Goal: Information Seeking & Learning: Compare options

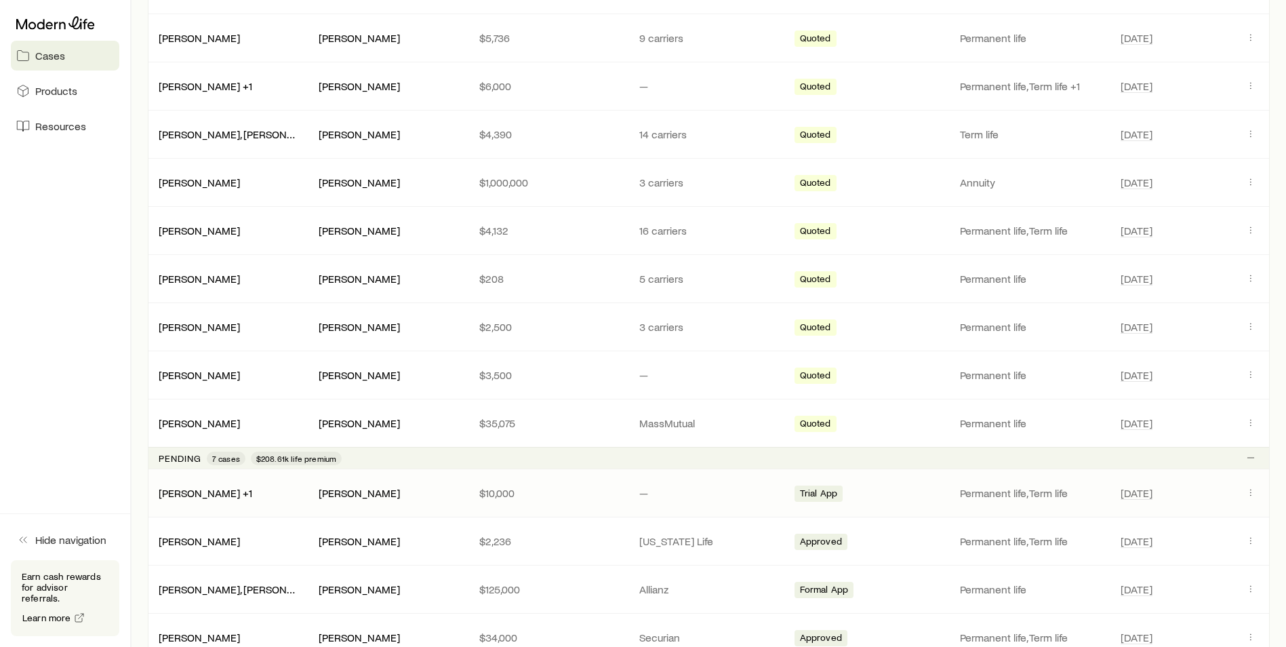
scroll to position [848, 0]
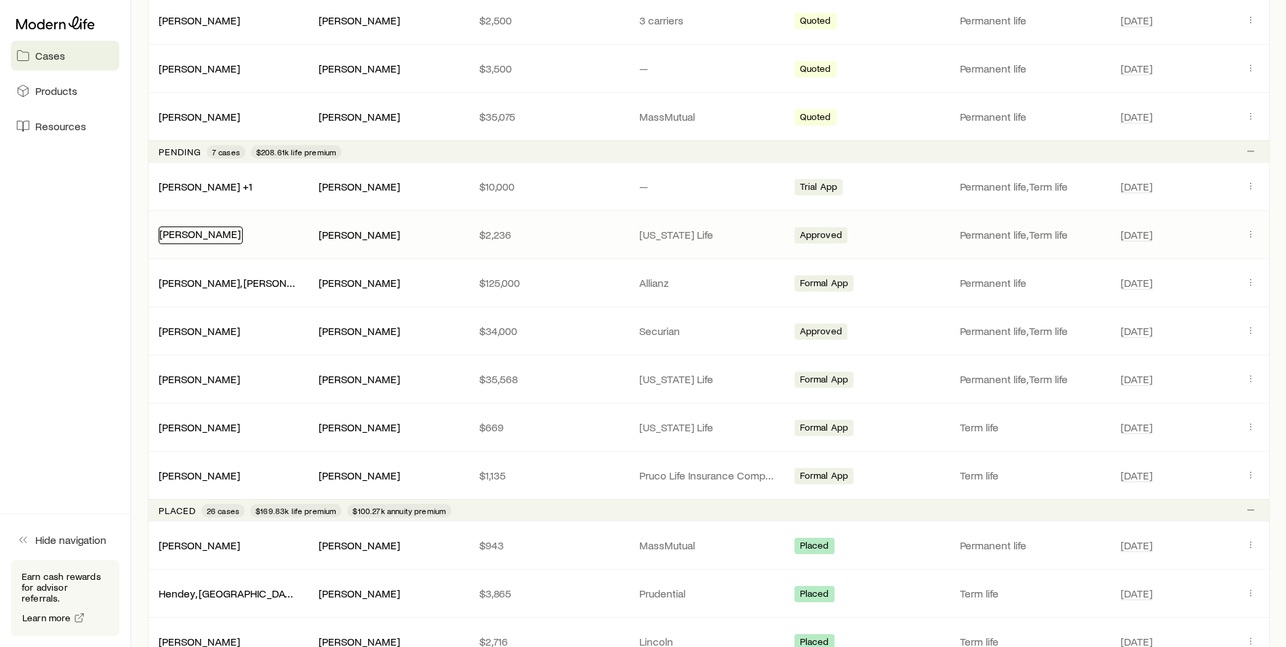
click at [211, 235] on link "[PERSON_NAME]" at bounding box center [199, 233] width 81 height 13
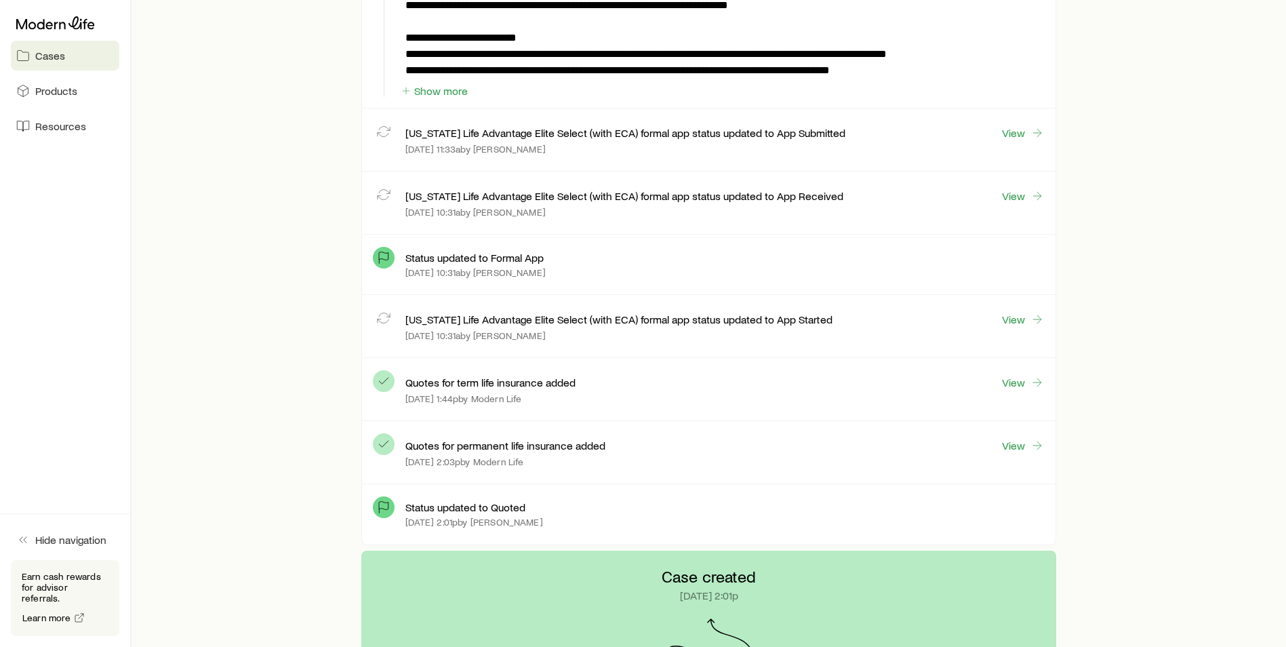
scroll to position [2170, 0]
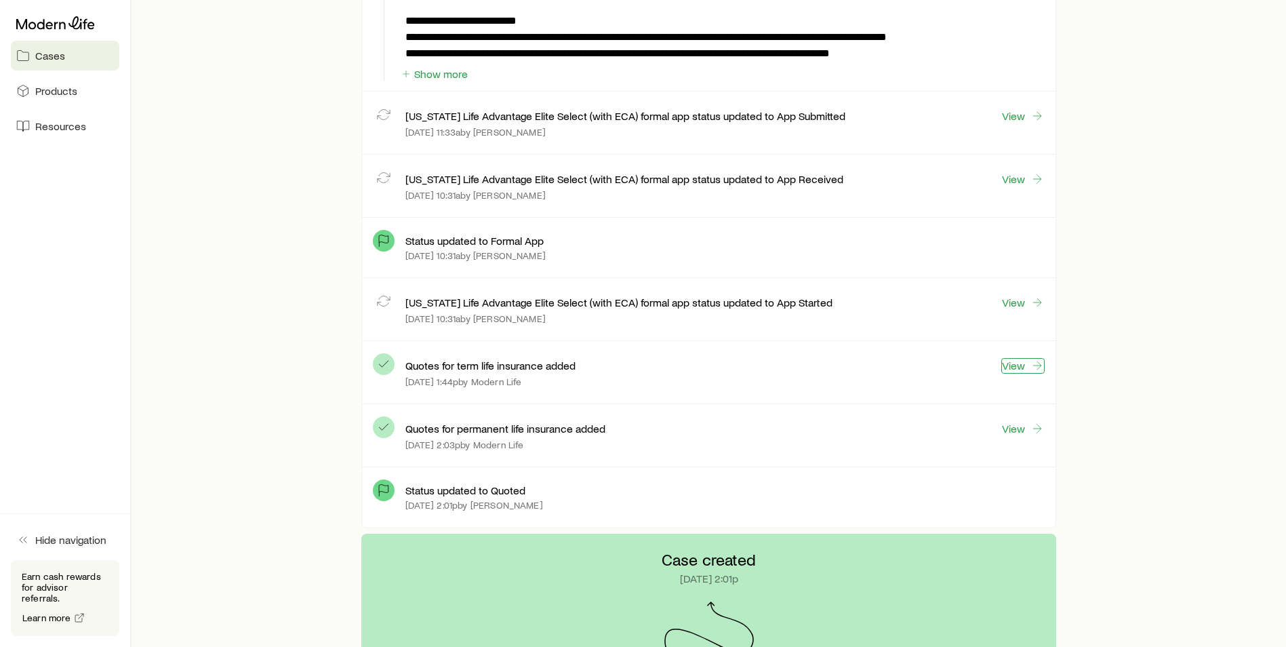
click at [1024, 363] on link "View" at bounding box center [1023, 366] width 43 height 16
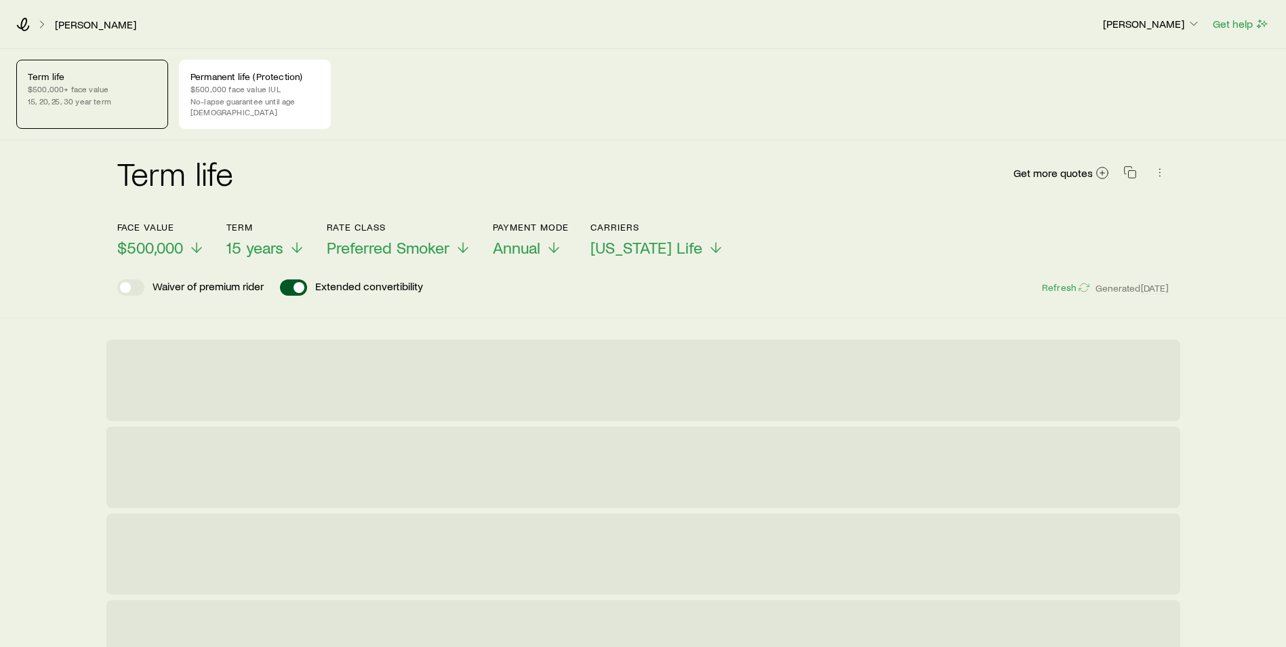
click at [126, 93] on p "$500,000+ face value" at bounding box center [92, 88] width 129 height 11
click at [202, 242] on icon at bounding box center [197, 250] width 16 height 16
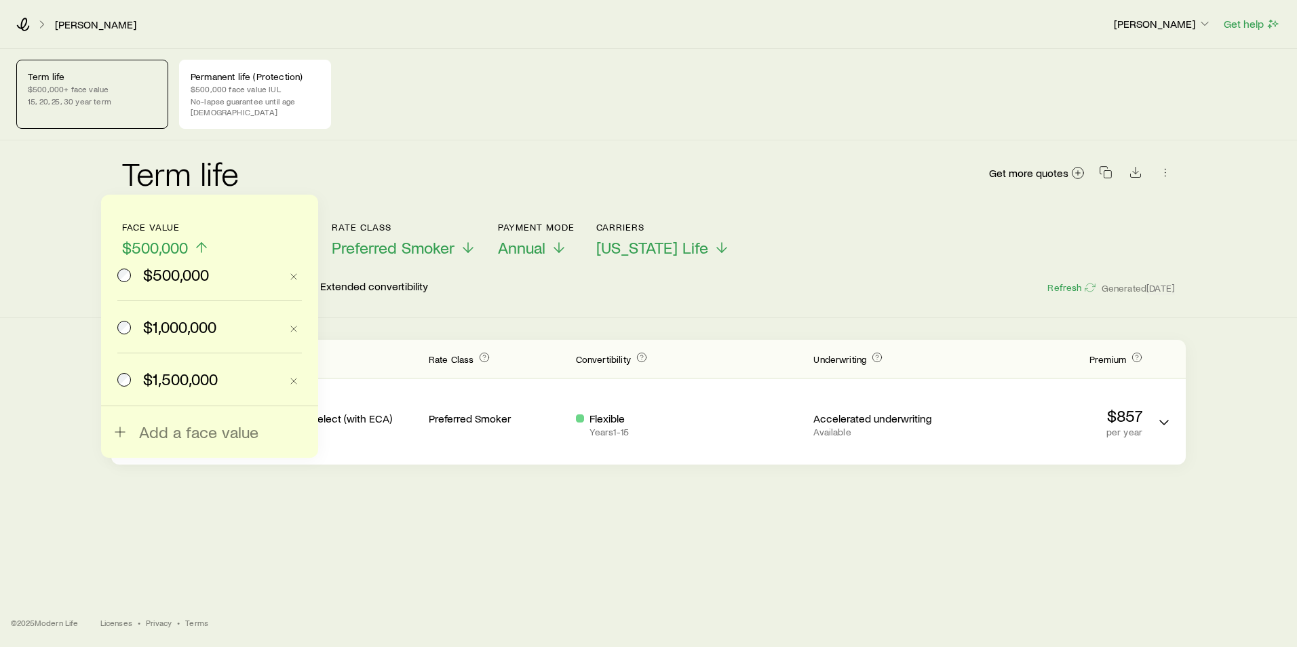
click at [195, 379] on span "$1,500,000" at bounding box center [180, 379] width 75 height 19
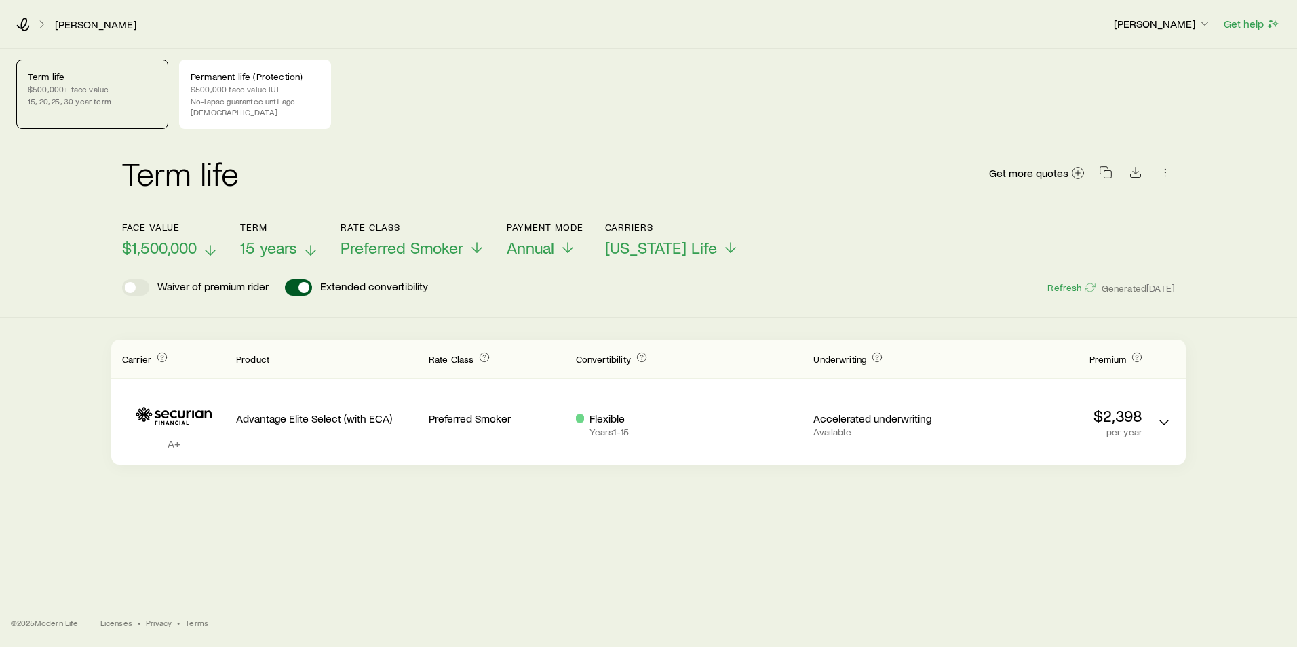
click at [256, 239] on span "15 years" at bounding box center [268, 247] width 57 height 19
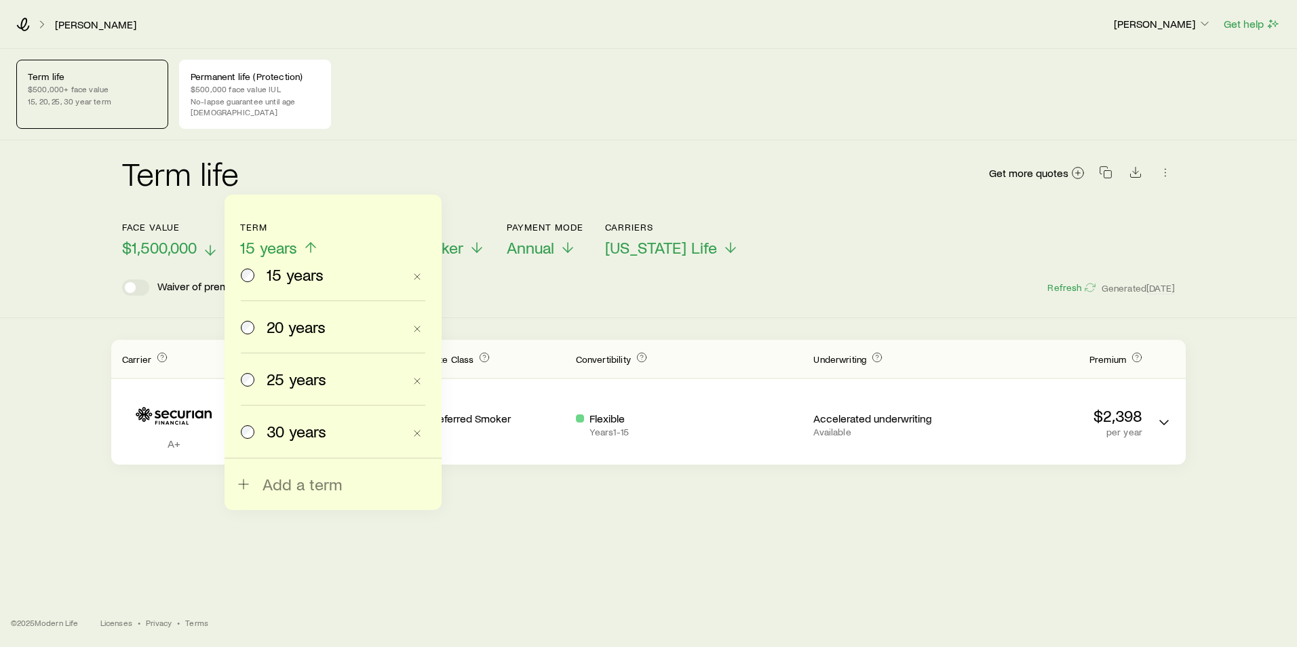
click at [277, 335] on span "20 years" at bounding box center [295, 326] width 59 height 19
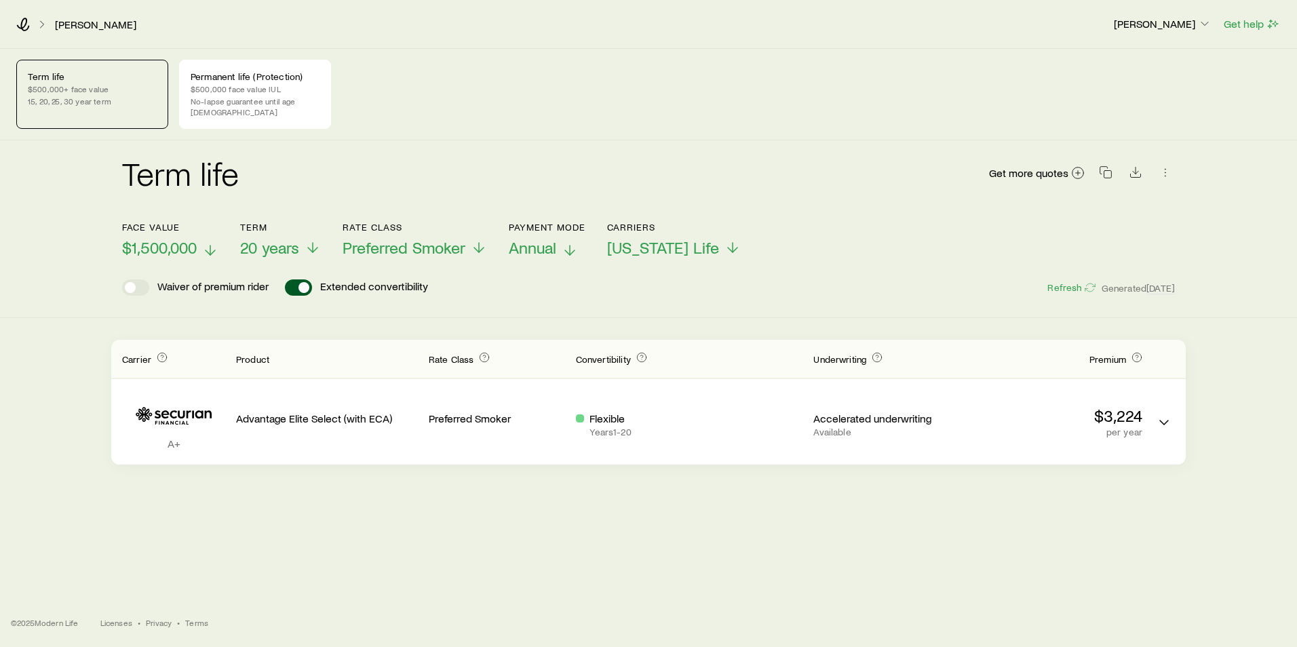
click at [561, 239] on p "Annual" at bounding box center [547, 247] width 77 height 19
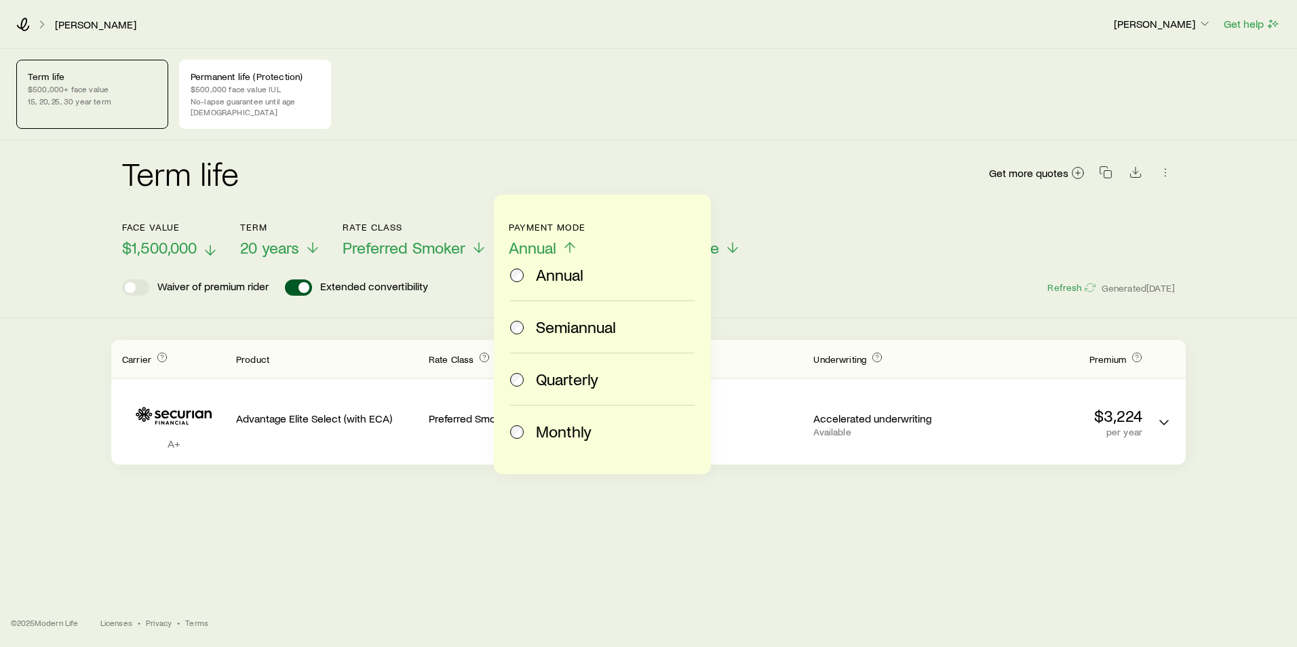
click at [564, 381] on span "Quarterly" at bounding box center [567, 379] width 62 height 19
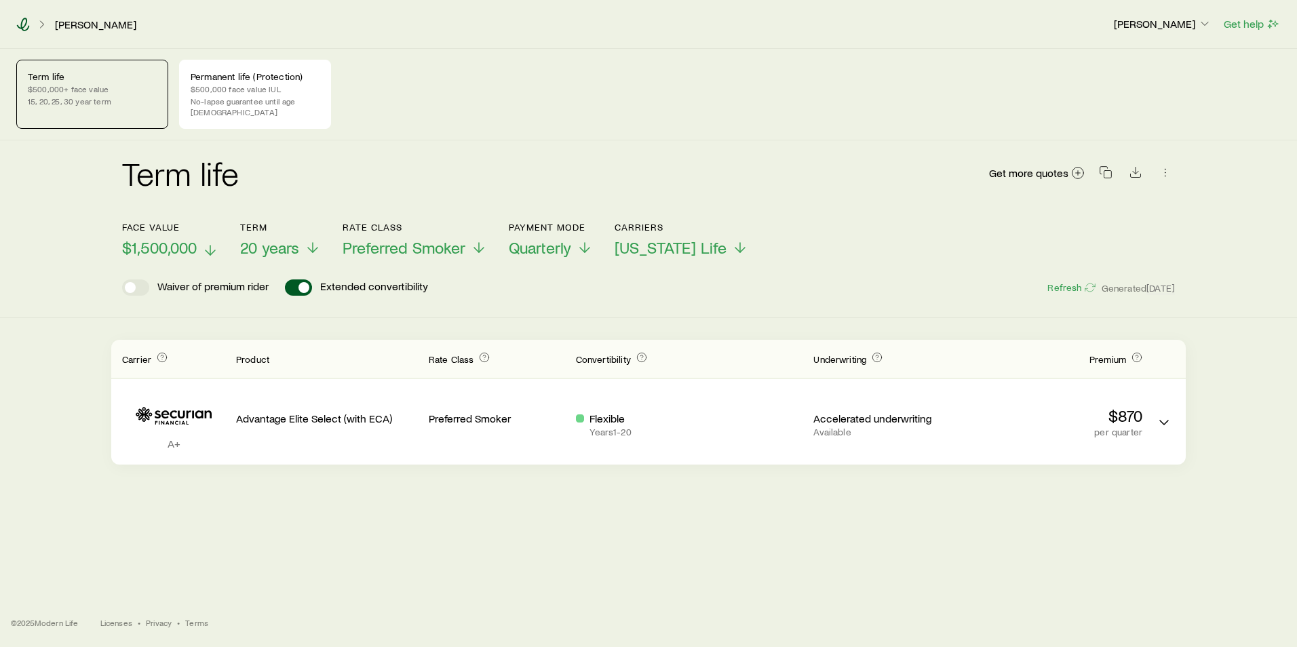
click at [24, 28] on icon at bounding box center [23, 25] width 14 height 14
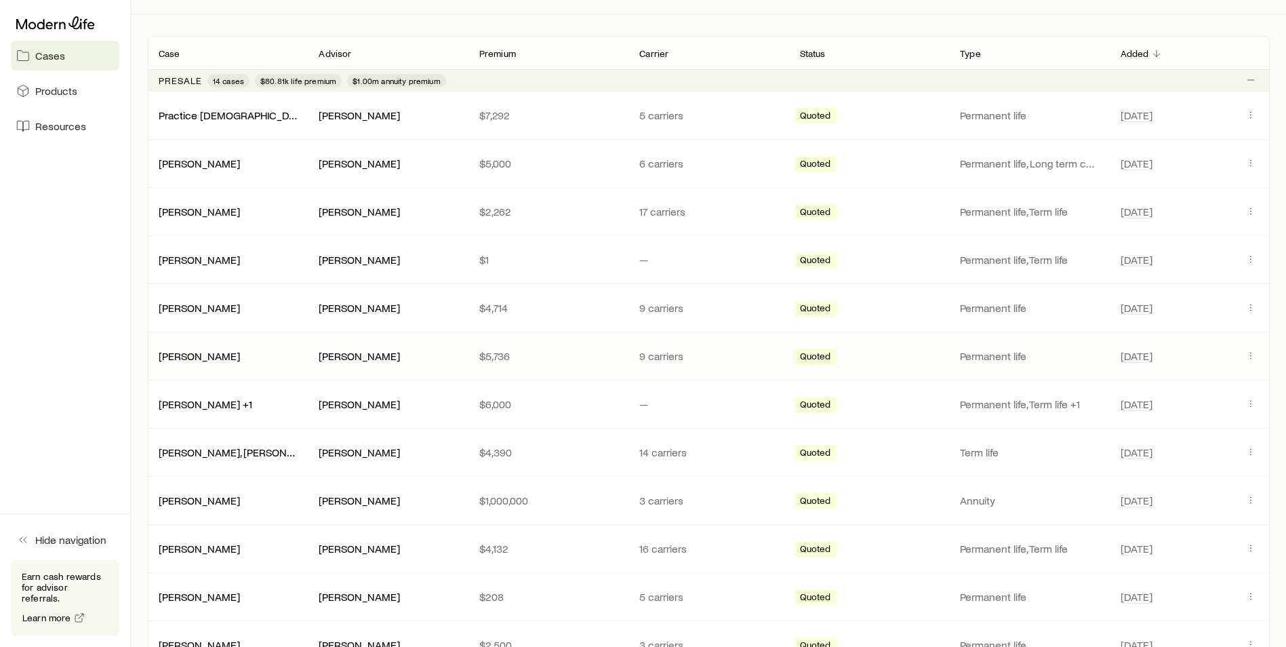
scroll to position [237, 0]
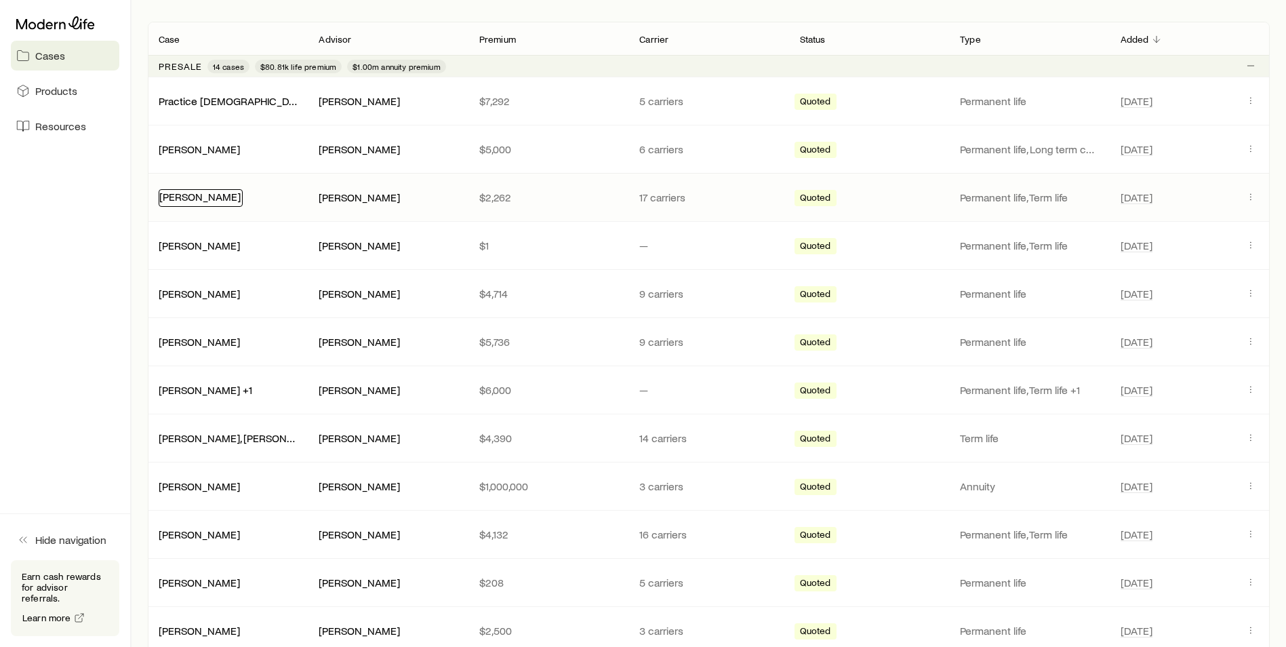
click at [212, 199] on link "[PERSON_NAME]" at bounding box center [199, 196] width 81 height 13
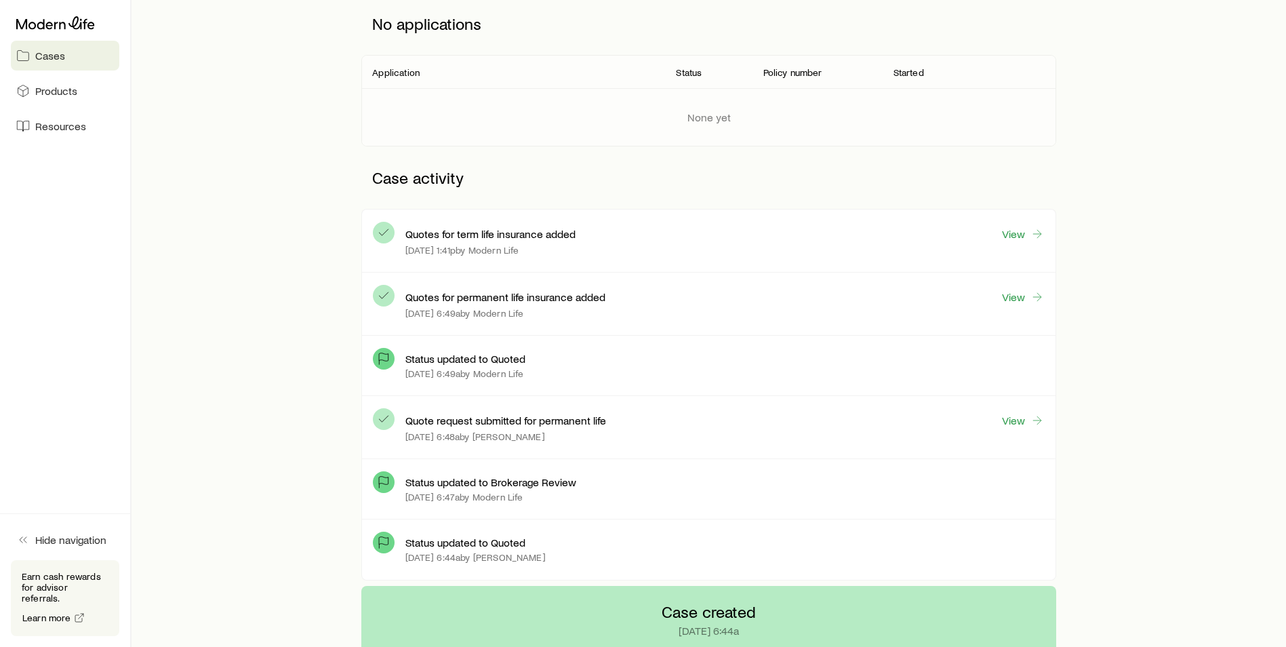
scroll to position [237, 0]
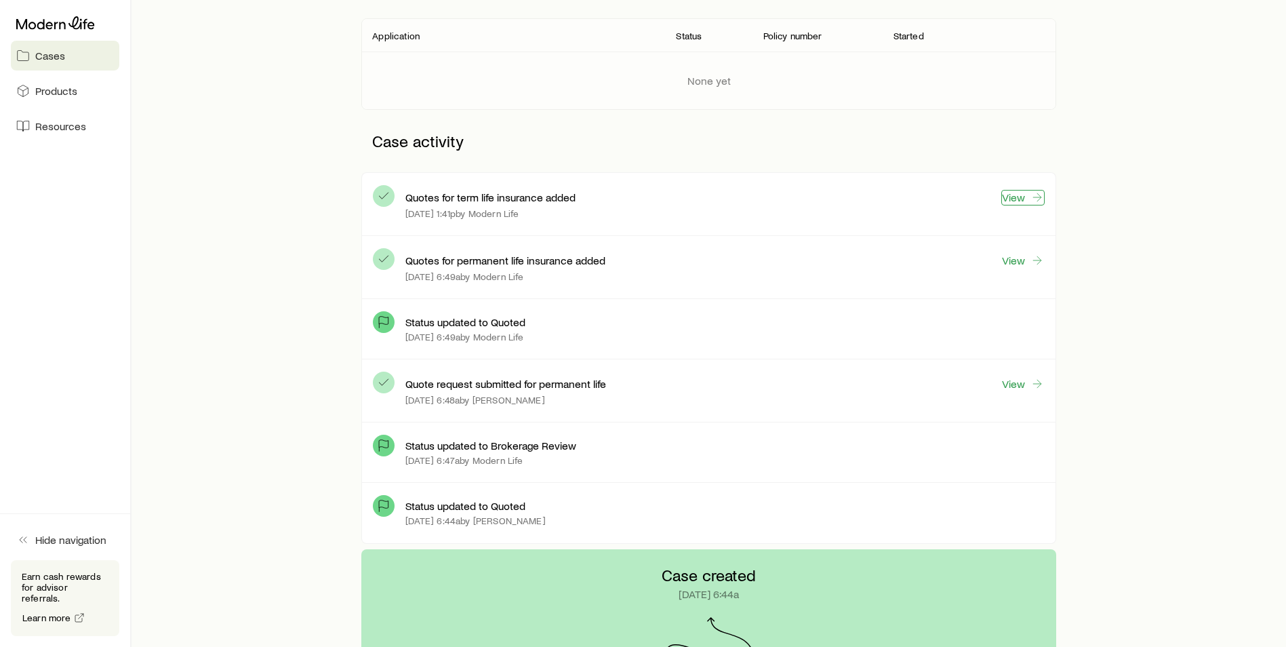
click at [1024, 195] on link "View" at bounding box center [1023, 198] width 43 height 16
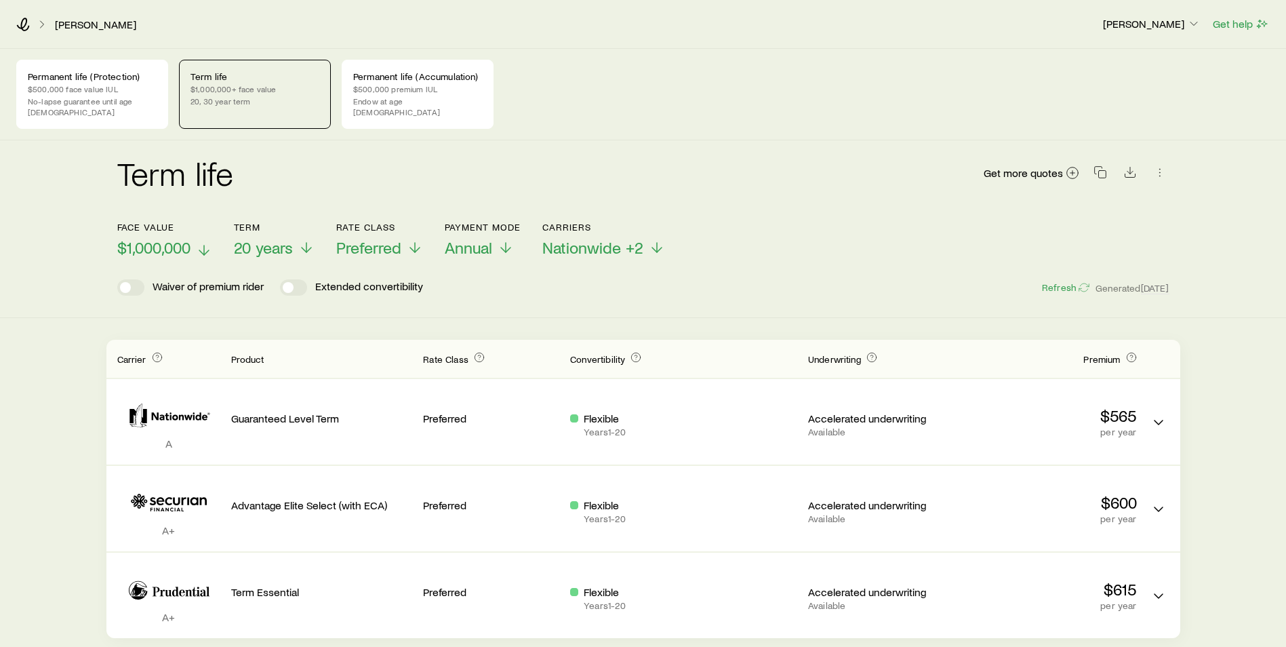
click at [193, 238] on p "$1,000,000" at bounding box center [164, 247] width 95 height 19
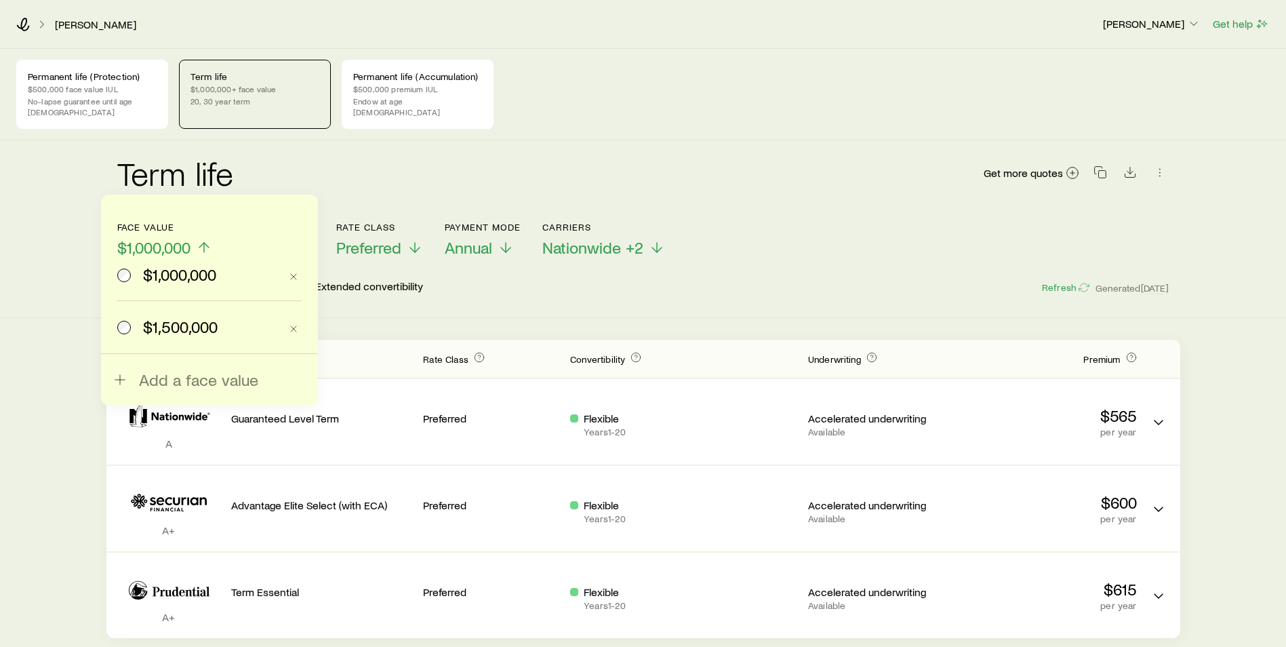
click at [151, 328] on span "$1,500,000" at bounding box center [180, 326] width 75 height 19
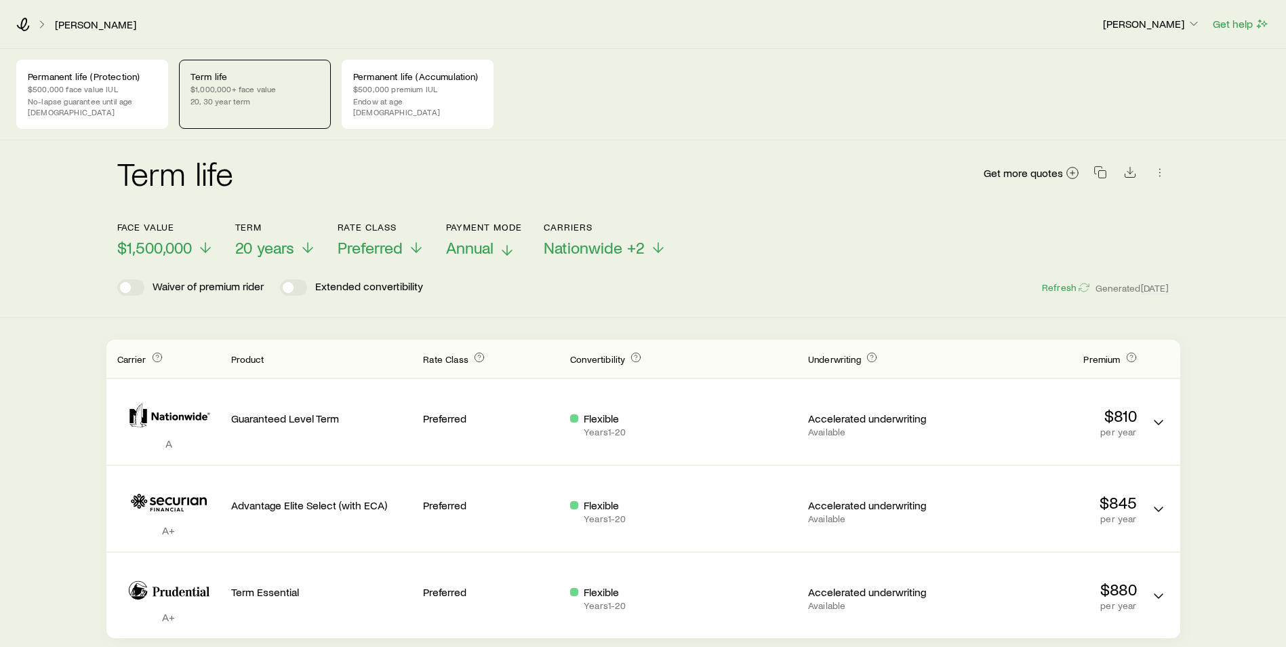
click at [497, 238] on p "Annual" at bounding box center [484, 247] width 77 height 19
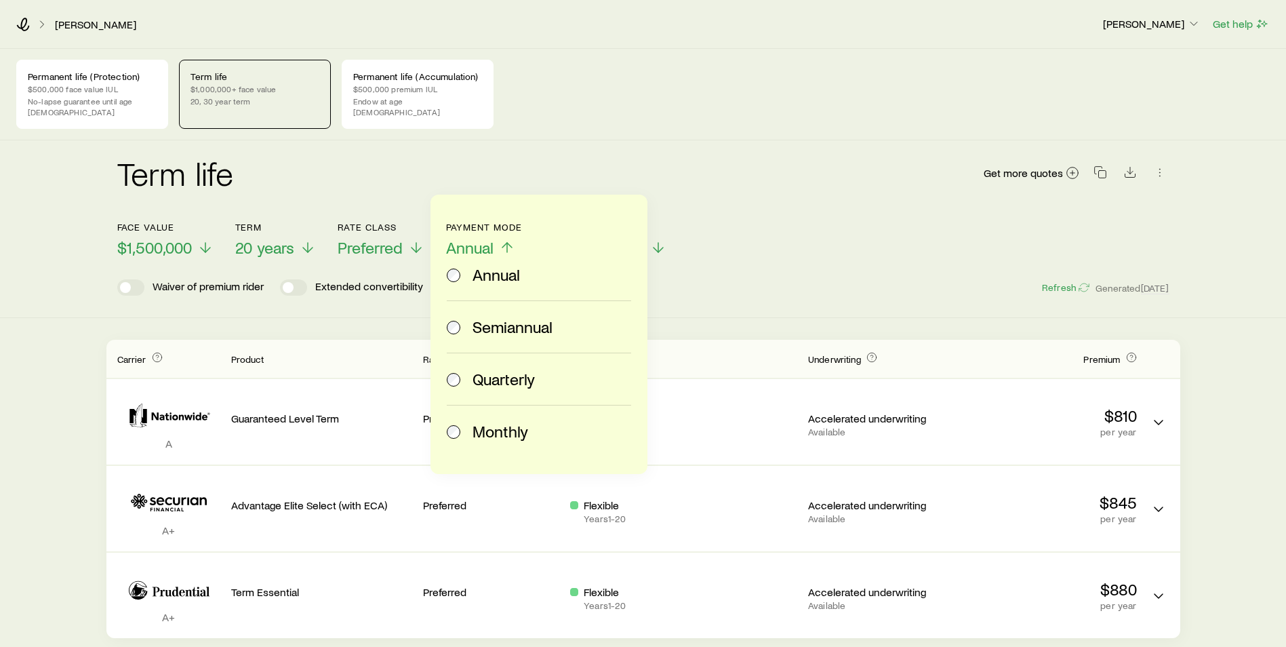
click at [490, 383] on span "Quarterly" at bounding box center [504, 379] width 62 height 19
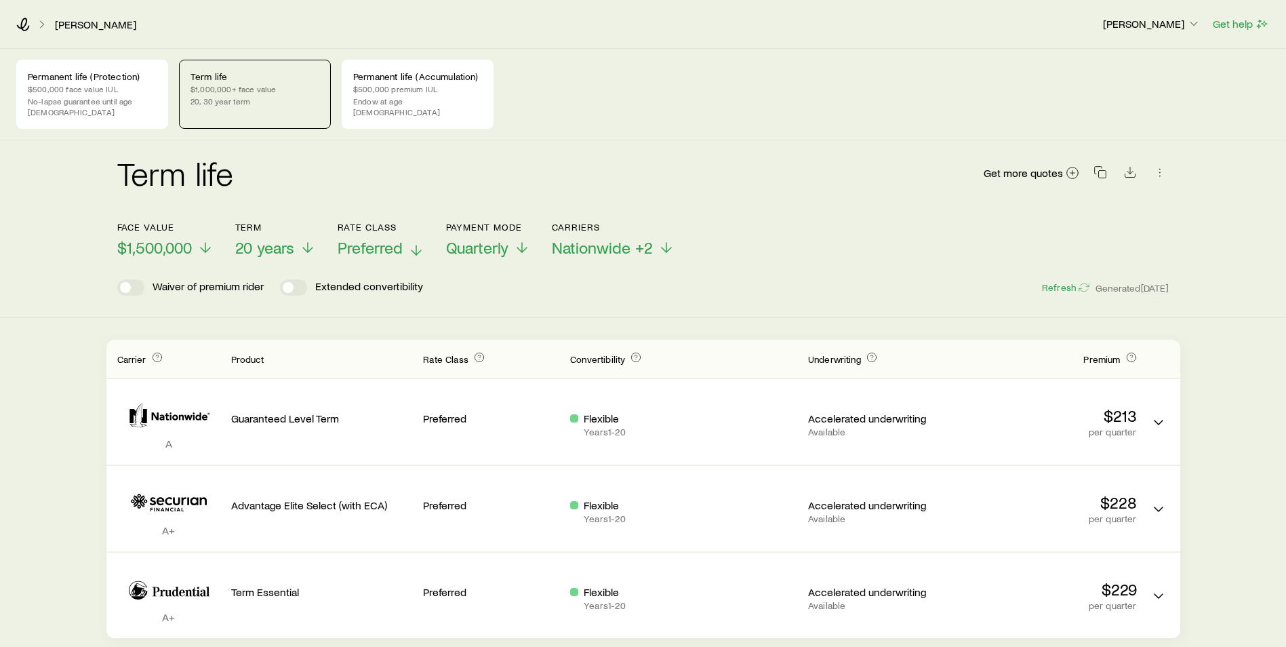
click at [400, 238] on span "Preferred" at bounding box center [370, 247] width 65 height 19
click at [661, 157] on div "Term life Get more quotes" at bounding box center [643, 181] width 1052 height 49
click at [410, 242] on icon at bounding box center [416, 250] width 16 height 16
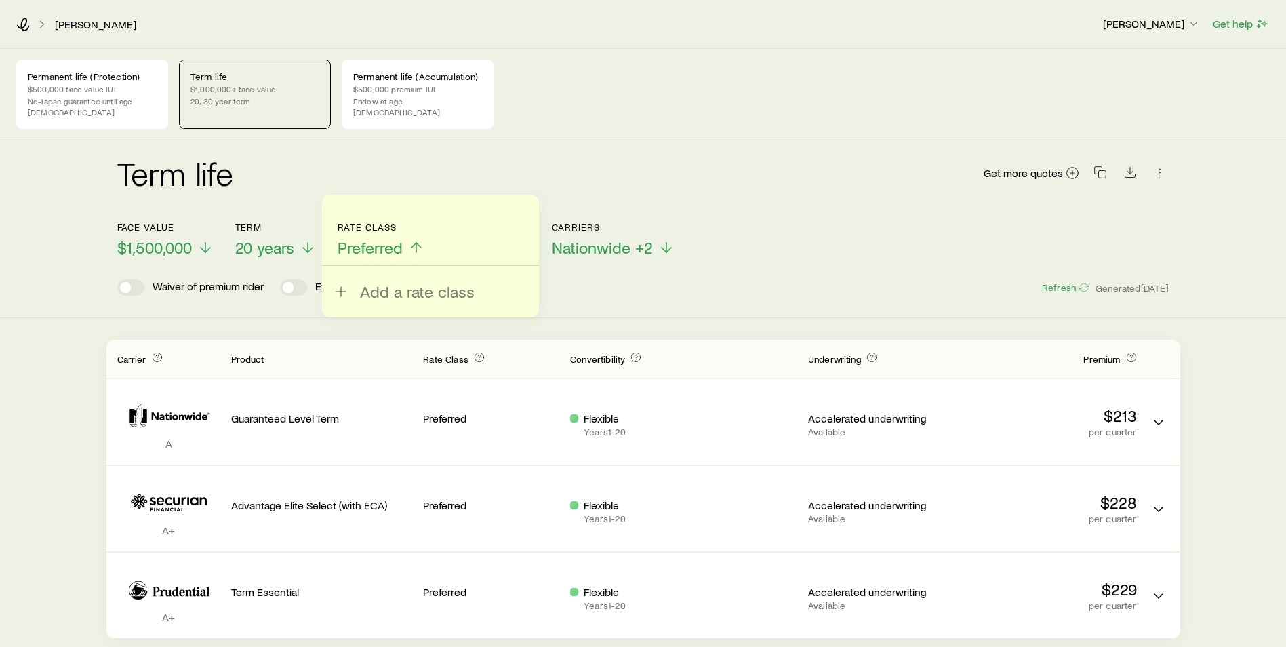
click at [675, 72] on div "Permanent life (Protection) $500,000 face value IUL No-lapse guarantee until ag…" at bounding box center [643, 94] width 1254 height 69
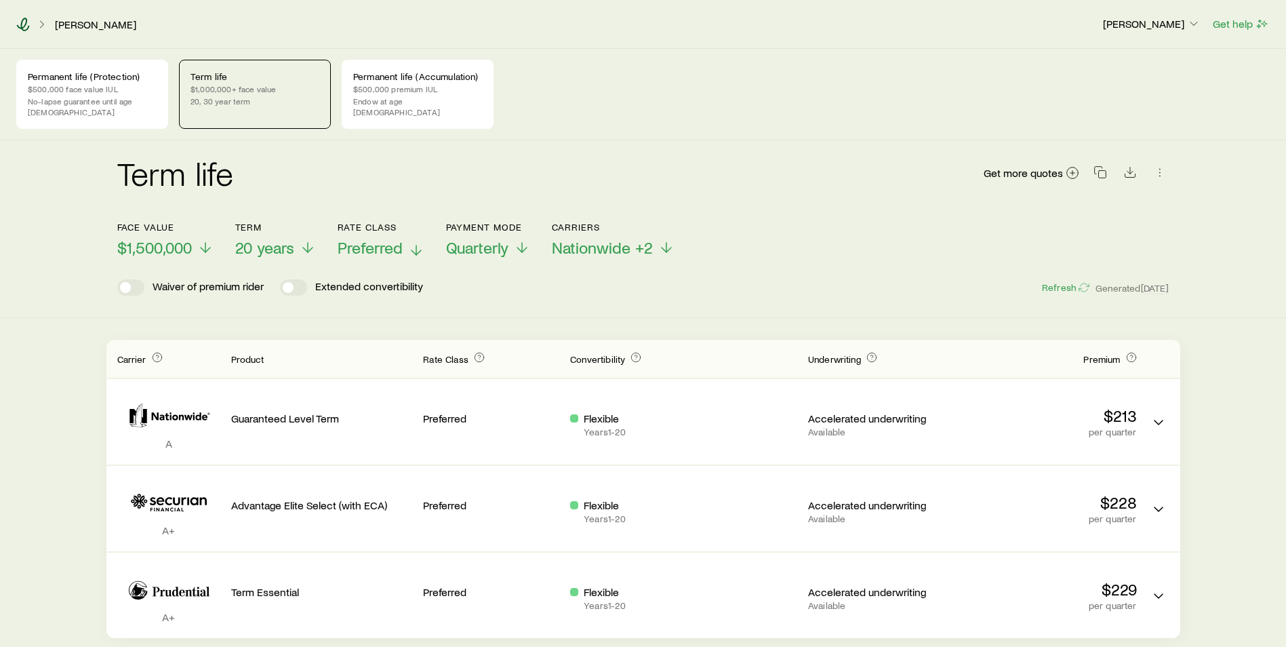
click at [22, 22] on icon at bounding box center [23, 25] width 13 height 14
